Goal: Navigation & Orientation: Find specific page/section

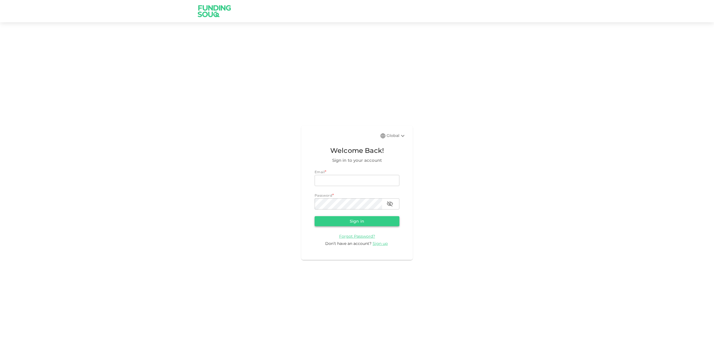
type input "[EMAIL_ADDRESS][DOMAIN_NAME]"
click at [359, 221] on button "Sign in" at bounding box center [356, 221] width 85 height 10
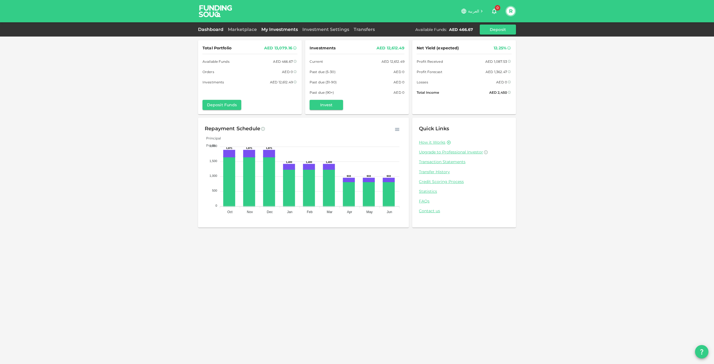
click at [279, 29] on link "My Investments" at bounding box center [279, 29] width 41 height 5
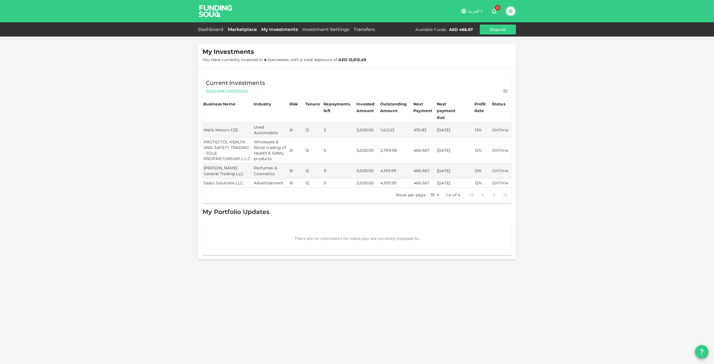
click at [247, 29] on link "Marketplace" at bounding box center [242, 29] width 33 height 5
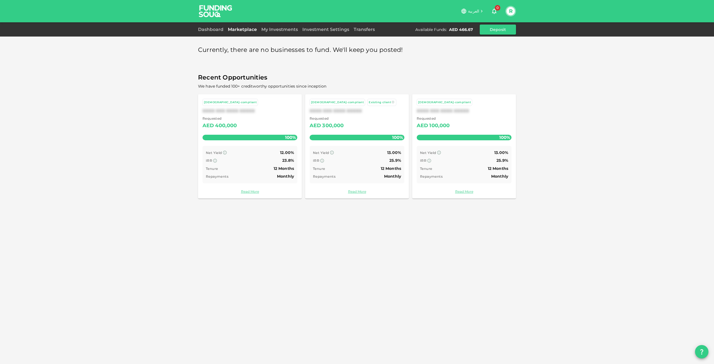
click at [318, 32] on div "Investment Settings" at bounding box center [325, 29] width 51 height 7
click at [321, 31] on link "Investment Settings" at bounding box center [325, 29] width 51 height 5
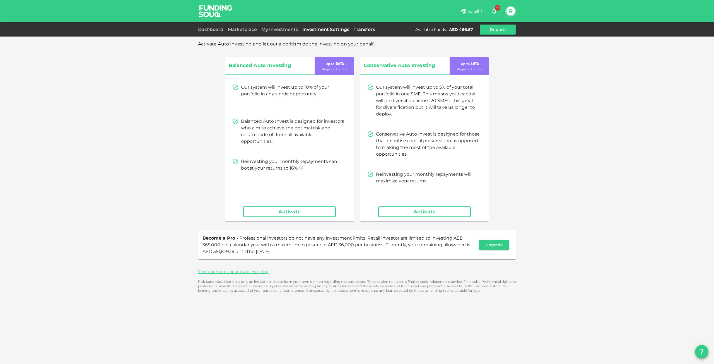
click at [371, 31] on link "Transfers" at bounding box center [364, 29] width 26 height 5
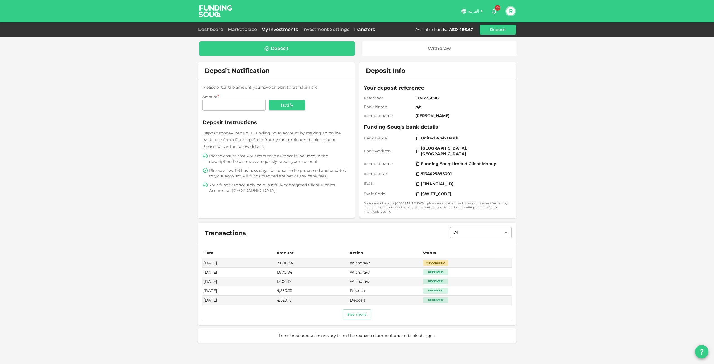
click at [280, 30] on link "My Investments" at bounding box center [279, 29] width 41 height 5
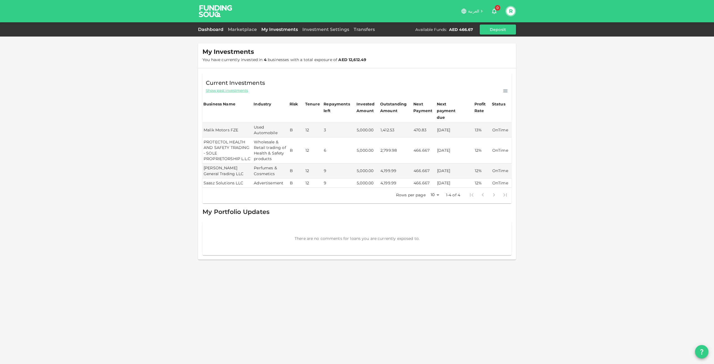
click at [214, 28] on link "Dashboard" at bounding box center [212, 29] width 28 height 5
